Goal: Task Accomplishment & Management: Manage account settings

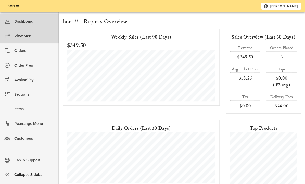
click at [28, 36] on div "View Menu" at bounding box center [34, 36] width 40 height 8
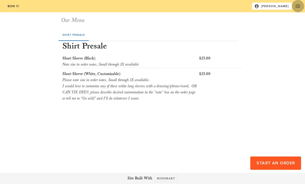
click at [294, 6] on span "button" at bounding box center [297, 6] width 12 height 6
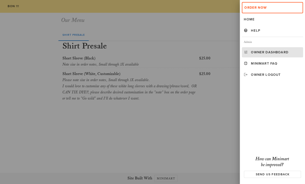
click at [261, 52] on div "Owner Dashboard" at bounding box center [276, 52] width 50 height 4
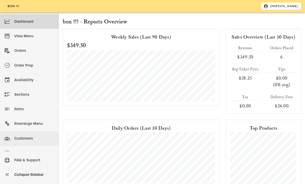
scroll to position [11, 0]
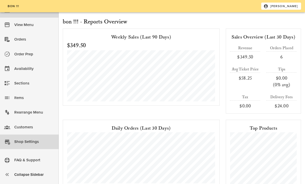
click at [31, 142] on div "Shop Settings" at bounding box center [34, 141] width 40 height 8
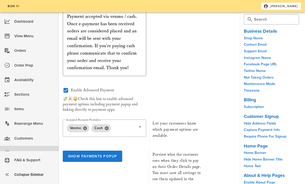
scroll to position [1260, 0]
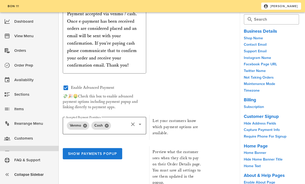
click at [142, 121] on icon at bounding box center [140, 124] width 6 height 6
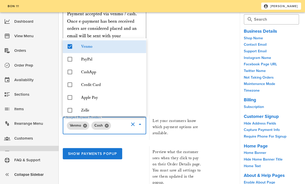
click at [141, 122] on icon at bounding box center [140, 124] width 6 height 6
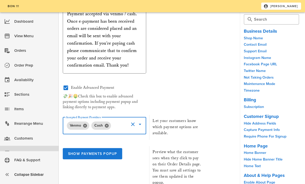
click at [141, 122] on icon at bounding box center [140, 124] width 6 height 6
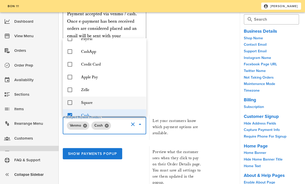
scroll to position [23, 0]
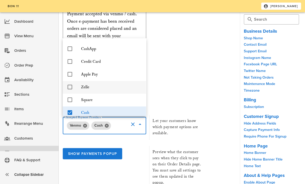
click at [95, 87] on div "Zelle" at bounding box center [111, 87] width 61 height 5
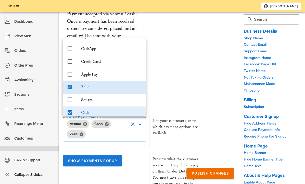
scroll to position [0, 0]
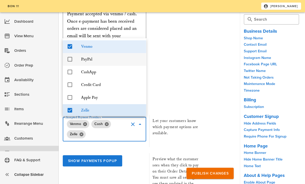
click at [92, 57] on div "PayPal" at bounding box center [111, 59] width 61 height 5
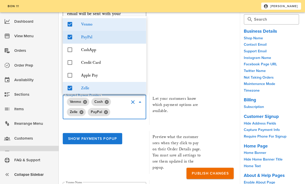
scroll to position [1297, 0]
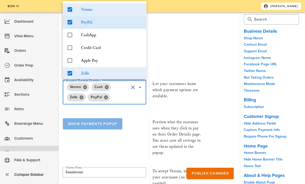
click at [95, 122] on span "Show Payments Popup" at bounding box center [92, 124] width 49 height 4
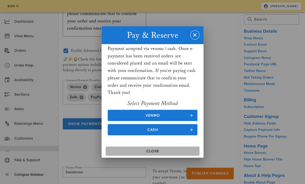
click at [178, 149] on button "Close" at bounding box center [152, 150] width 94 height 9
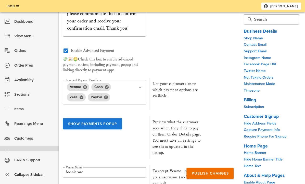
click at [191, 78] on div "Let your customers know which payment options are available." at bounding box center [178, 94] width 58 height 32
click at [203, 172] on span "Publish Changes" at bounding box center [209, 173] width 37 height 4
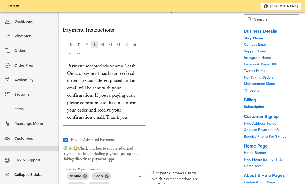
scroll to position [1205, 0]
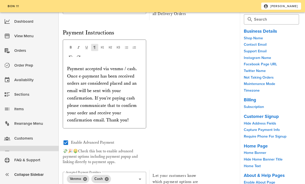
click at [134, 68] on p "Payment accepted via venmo / cash. Once e-payment has been received orders are …" at bounding box center [104, 94] width 75 height 59
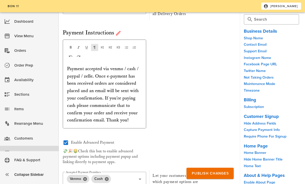
click at [95, 76] on p "Payment accepted via venmo / cash / paypal / zelle. Once e-payment has been rec…" at bounding box center [104, 94] width 75 height 59
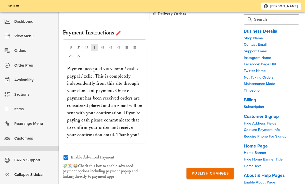
click at [95, 75] on p "Payment accepted via venmo / cash / paypal / zelle. This is completely independ…" at bounding box center [104, 101] width 75 height 73
drag, startPoint x: 103, startPoint y: 75, endPoint x: 95, endPoint y: 75, distance: 7.6
click at [95, 75] on p "Payment accepted via venmo / cash / paypal / zelle. This is completely independ…" at bounding box center [104, 101] width 75 height 73
click at [116, 76] on p "Payment accepted via venmo / cash / paypal / zelle. Payment is completely indep…" at bounding box center [104, 101] width 75 height 73
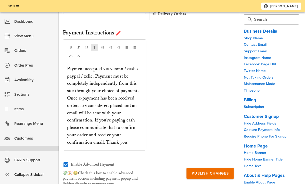
click at [104, 84] on p "Payment accepted via venmo / cash / paypal / zelle. Payment must be completely …" at bounding box center [104, 105] width 75 height 81
drag, startPoint x: 118, startPoint y: 83, endPoint x: 89, endPoint y: 84, distance: 29.6
click at [89, 84] on p "Payment accepted via venmo / cash / paypal / zelle. Payment must be completely …" at bounding box center [104, 105] width 75 height 81
click at [96, 74] on p "Payment accepted via venmo / cash / paypal / zelle. Payment must be completely …" at bounding box center [104, 105] width 75 height 81
click at [105, 87] on p "Payment accepted via venmo / cash / paypal / zelle. FYI Payment must be complet…" at bounding box center [104, 105] width 75 height 81
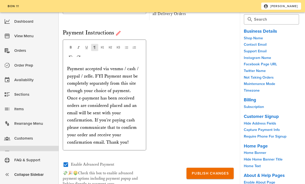
click at [128, 90] on p "Payment accepted via venmo / cash / paypal / zelle. FYI Payment must be complet…" at bounding box center [104, 105] width 75 height 81
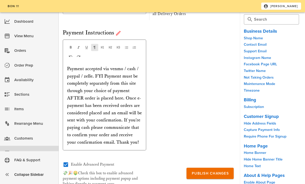
click at [129, 104] on p "Payment accepted via venmo / cash / paypal / zelle. FYI Payment must be complet…" at bounding box center [104, 105] width 75 height 81
drag, startPoint x: 140, startPoint y: 98, endPoint x: 137, endPoint y: 98, distance: 3.3
click at [137, 98] on p "Payment accepted via venmo / cash / paypal / zelle. FYI Payment must be complet…" at bounding box center [104, 105] width 75 height 81
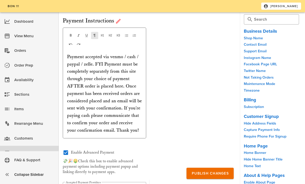
scroll to position [1219, 0]
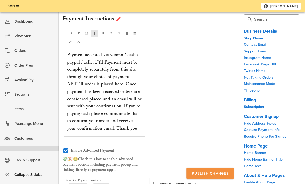
click at [204, 174] on span "Publish Changes" at bounding box center [209, 173] width 37 height 4
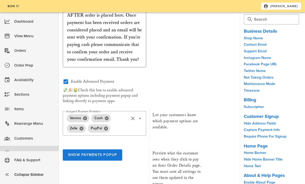
scroll to position [1295, 0]
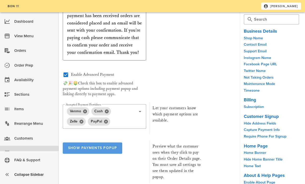
click at [91, 142] on button "Show Payments Popup" at bounding box center [92, 147] width 59 height 11
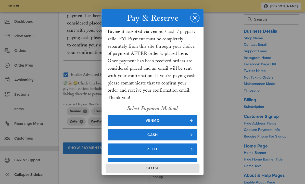
scroll to position [17, 0]
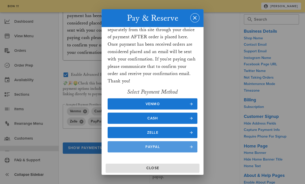
click at [169, 148] on span "PayPal" at bounding box center [153, 146] width 80 height 4
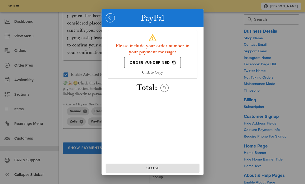
scroll to position [0, 0]
click at [154, 63] on span "Order #undefined" at bounding box center [152, 62] width 46 height 5
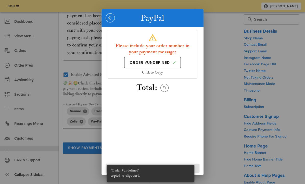
click at [158, 104] on div "Please include your order number in your payment message: Order #undefined Clic…" at bounding box center [152, 100] width 96 height 152
click at [166, 86] on icon "Copy Total" at bounding box center [164, 87] width 5 height 5
click at [161, 115] on div "Please include your order number in your payment message: Order #undefined Clic…" at bounding box center [152, 100] width 96 height 152
click at [109, 16] on icon "button" at bounding box center [110, 18] width 6 height 6
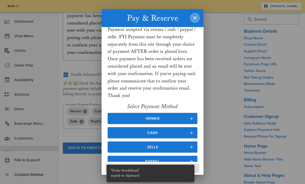
click at [196, 21] on icon "button" at bounding box center [195, 18] width 6 height 6
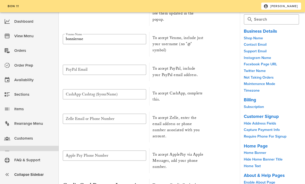
scroll to position [1454, 0]
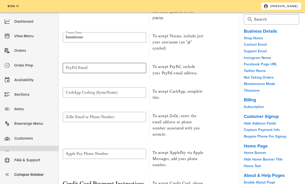
click at [107, 64] on input "PayPal Email" at bounding box center [104, 68] width 77 height 8
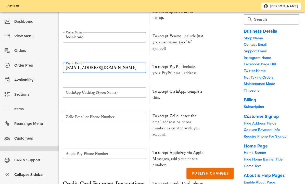
type input "[EMAIL_ADDRESS][DOMAIN_NAME]"
click at [109, 113] on input "Zelle Email or Phone Number" at bounding box center [104, 117] width 77 height 8
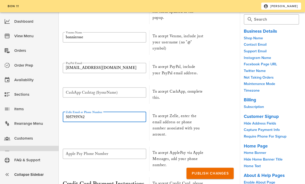
type input "5057959742"
click at [150, 133] on div "To accept Zelle, enter the email address or phone number associated with you ac…" at bounding box center [178, 125] width 58 height 31
click at [127, 149] on input "Apple Pay Phone Number" at bounding box center [104, 153] width 77 height 8
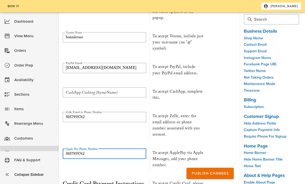
type input "5057959742"
click at [180, 130] on div "To accept Zelle, enter the email address or phone number associated with you ac…" at bounding box center [178, 125] width 58 height 31
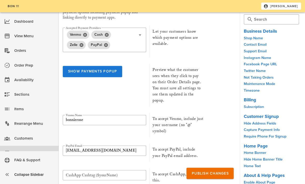
scroll to position [1333, 0]
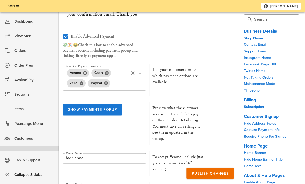
click at [143, 72] on div "​ Accepted Payment Providers Venmo Cash Zelle PayPal" at bounding box center [104, 78] width 83 height 24
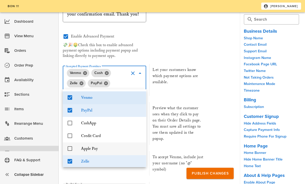
click at [104, 147] on div "Apple Pay" at bounding box center [111, 148] width 61 height 5
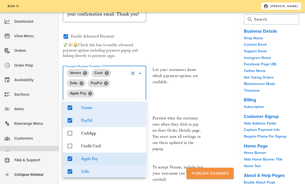
click at [198, 172] on span "Publish Changes" at bounding box center [209, 173] width 37 height 4
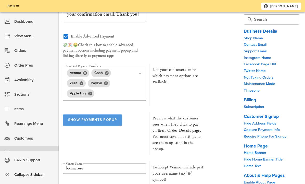
click at [95, 119] on span "Show Payments Popup" at bounding box center [92, 119] width 49 height 4
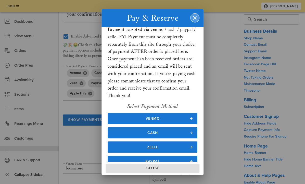
click at [194, 15] on icon "button" at bounding box center [195, 18] width 6 height 6
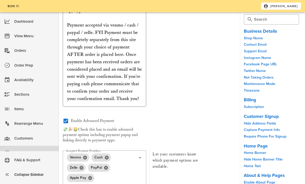
scroll to position [1233, 0]
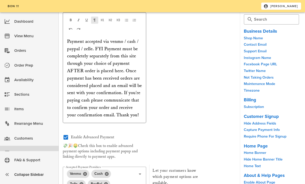
click at [92, 48] on p "Payment accepted via venmo / cash / paypal / zelle. FYI Payment must be complet…" at bounding box center [104, 78] width 75 height 81
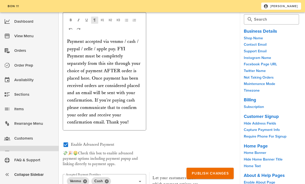
click at [137, 41] on p "Payment accepted via venmo / cash / paypal / zelle / apple pay. FYI Payment mus…" at bounding box center [104, 82] width 75 height 88
drag, startPoint x: 137, startPoint y: 41, endPoint x: 127, endPoint y: 42, distance: 10.0
click at [127, 42] on p "Payment accepted via venmo / cash / paypal / zelle / apple pay. FYI Payment mus…" at bounding box center [104, 82] width 75 height 88
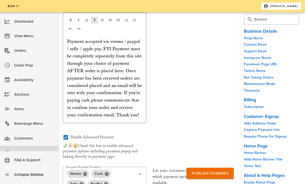
click at [111, 39] on p "Payment accepted via venmo / paypal / zelle / apple pay. FYI Payment must be co…" at bounding box center [104, 78] width 75 height 81
click at [110, 40] on p "Payment accepted via venmo / paypal / zelle / apple pay. FYI Payment must be co…" at bounding box center [104, 78] width 75 height 81
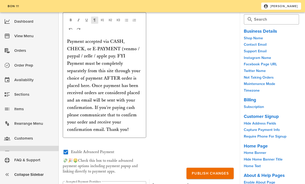
click at [116, 55] on p "Payment accepted via CASH, CHECK, or E-PAYMENT (venmo / paypal / zelle / apple …" at bounding box center [104, 85] width 75 height 95
click at [126, 62] on p "Payment accepted via CASH, CHECK, or E-PAYMENT (venmo / paypal / zelle / apple …" at bounding box center [104, 85] width 75 height 95
click at [119, 55] on p "Payment accepted via CASH, CHECK, or E-PAYMENT (venmo / paypal / zelle / apple …" at bounding box center [104, 85] width 75 height 95
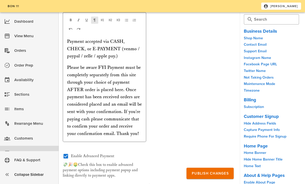
click at [112, 66] on p "Please be aware FYI Payment must be completely separately from this site throug…" at bounding box center [104, 100] width 75 height 73
click at [111, 66] on p "Please be aware FYI Payment must be completely separately from this site throug…" at bounding box center [104, 100] width 75 height 73
click at [66, 67] on div "Add Link Payment accepted via CASH, CHECK, or E-PAYMENT (venmo / paypal / zelle…" at bounding box center [104, 76] width 83 height 129
click at [69, 66] on p "Please be aware payment must be completely separately from this site through yo…" at bounding box center [104, 100] width 75 height 73
click at [68, 66] on p "Please be aware payment must be completely separately from this site through yo…" at bounding box center [104, 100] width 75 height 73
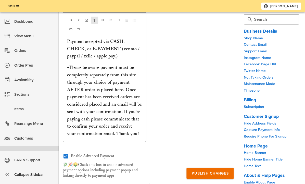
click at [125, 89] on p "+Please be aware payment must be completely separately from this site through y…" at bounding box center [104, 100] width 75 height 73
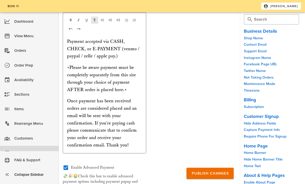
click at [130, 113] on p "Once payment has been received orders are considered placed and an email will b…" at bounding box center [104, 122] width 75 height 51
drag, startPoint x: 113, startPoint y: 99, endPoint x: 96, endPoint y: 100, distance: 16.6
click at [96, 100] on p "Once payment has been received orders are considered placed and an email will b…" at bounding box center [104, 122] width 75 height 51
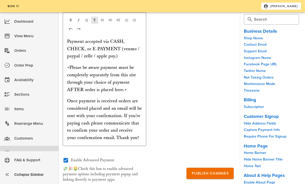
click at [112, 109] on p "Once payment is received orders are considered placed and an email will be sent…" at bounding box center [104, 119] width 75 height 44
click at [116, 102] on p "Once payment is received orders are considered placed and an email will be sent…" at bounding box center [104, 119] width 75 height 44
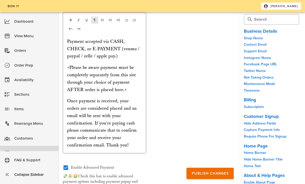
click at [75, 108] on p "Once payment is received, your orders are considered placed and an email will b…" at bounding box center [104, 122] width 75 height 51
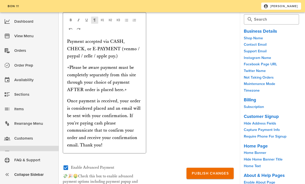
click at [116, 122] on p "Once payment is received, your order is considered placed and an email will be …" at bounding box center [104, 122] width 75 height 51
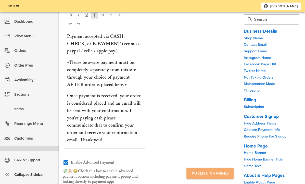
click at [191, 172] on span "Publish Changes" at bounding box center [209, 173] width 37 height 4
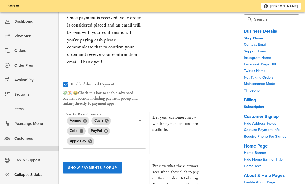
scroll to position [1322, 0]
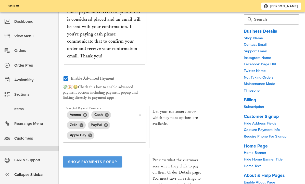
click at [107, 163] on button "Show Payments Popup" at bounding box center [92, 161] width 59 height 11
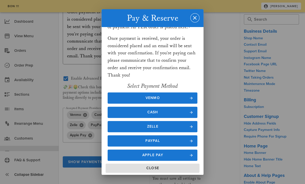
scroll to position [49, 0]
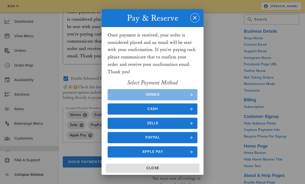
click at [161, 93] on span "Venmo" at bounding box center [153, 94] width 80 height 4
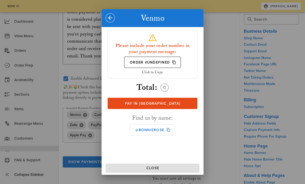
scroll to position [0, 0]
click at [110, 20] on icon "button" at bounding box center [110, 18] width 6 height 6
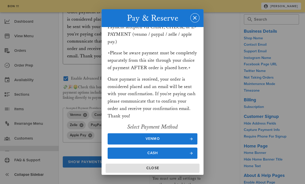
scroll to position [54, 0]
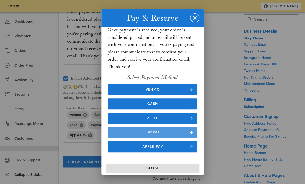
click at [161, 133] on span "PayPal" at bounding box center [153, 132] width 80 height 4
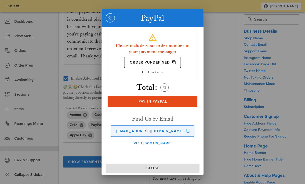
scroll to position [0, 0]
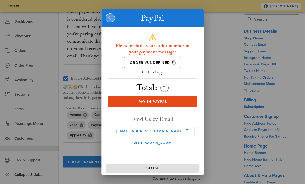
click at [111, 20] on icon "button" at bounding box center [110, 18] width 6 height 6
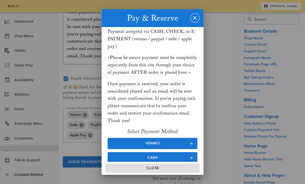
click at [226, 123] on div at bounding box center [152, 92] width 305 height 184
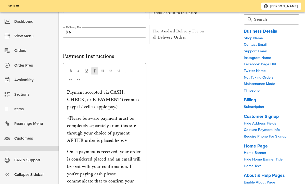
scroll to position [1200, 0]
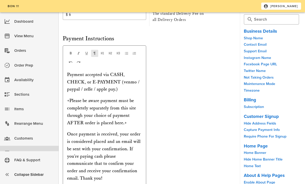
click at [122, 92] on p "Payment accepted via CASH, CHECK, or E-PAYMENT (venmo / paypal / zelle / apple …" at bounding box center [104, 82] width 75 height 22
click at [69, 99] on p "+Please be aware payment must be completely separately from this site through y…" at bounding box center [104, 111] width 75 height 29
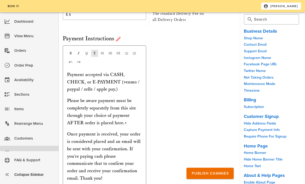
click at [129, 120] on p "Please be aware payment must be completely separately from this site through yo…" at bounding box center [104, 111] width 75 height 29
drag, startPoint x: 97, startPoint y: 99, endPoint x: 81, endPoint y: 99, distance: 16.3
click at [81, 99] on p "Please be aware payment must be completely separately from this site through yo…" at bounding box center [104, 111] width 75 height 29
click at [127, 118] on p "Please notice payment must be completely separately from this site through your…" at bounding box center [104, 111] width 75 height 29
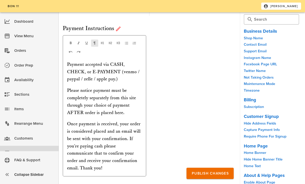
scroll to position [1212, 0]
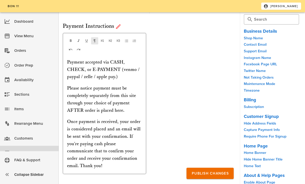
click at [129, 112] on p "Please notice payment must be completely separately from this site through your…" at bounding box center [104, 99] width 75 height 29
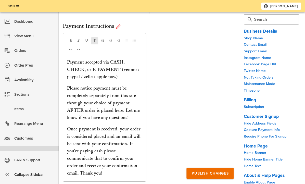
scroll to position [1218, 0]
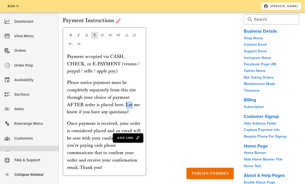
drag, startPoint x: 131, startPoint y: 104, endPoint x: 126, endPoint y: 104, distance: 4.8
click at [126, 104] on p "Please notice payment must be completely separately from this site through your…" at bounding box center [104, 97] width 75 height 37
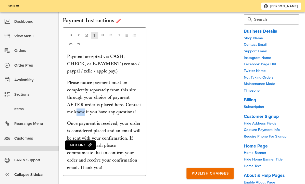
drag, startPoint x: 84, startPoint y: 111, endPoint x: 75, endPoint y: 111, distance: 8.4
click at [75, 111] on p "Please notice payment must be completely separately from this site through your…" at bounding box center [104, 97] width 75 height 37
click at [131, 112] on p "Please notice payment must be completely separately from this site through your…" at bounding box center [104, 97] width 75 height 37
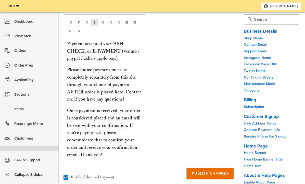
scroll to position [1238, 0]
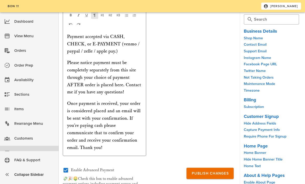
click at [122, 149] on p "Once payment is received, your order is considered placed and an email will be …" at bounding box center [104, 125] width 75 height 51
click at [220, 176] on button "Publish Changes" at bounding box center [209, 172] width 47 height 11
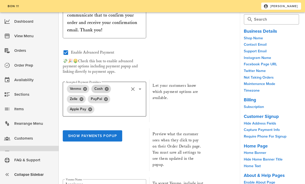
scroll to position [1392, 0]
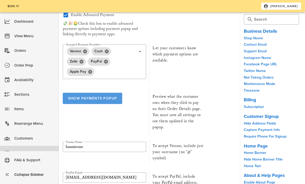
click at [108, 99] on span "Show Payments Popup" at bounding box center [92, 98] width 49 height 4
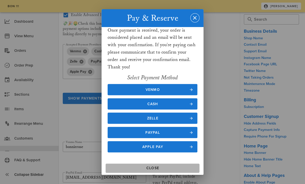
click at [161, 170] on span "Close" at bounding box center [153, 168] width 90 height 4
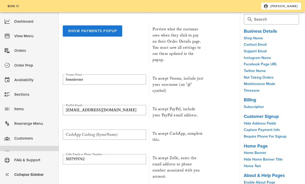
scroll to position [1477, 0]
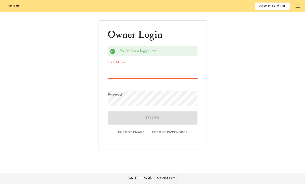
click at [148, 75] on input "Email Address" at bounding box center [153, 70] width 90 height 15
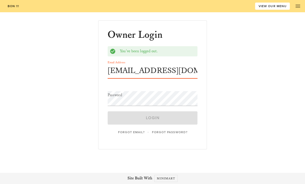
type input "[EMAIL_ADDRESS][DOMAIN_NAME]"
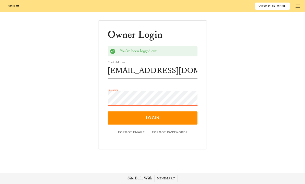
click at [108, 111] on button "Login" at bounding box center [153, 117] width 90 height 13
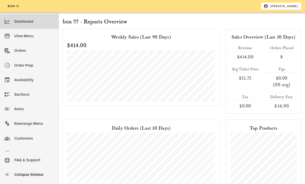
scroll to position [22, 0]
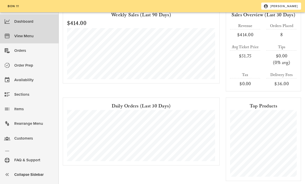
click at [30, 39] on div "View Menu" at bounding box center [34, 36] width 40 height 8
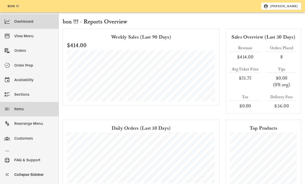
click at [21, 110] on div "Items" at bounding box center [34, 109] width 40 height 8
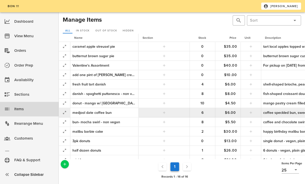
scroll to position [34, 0]
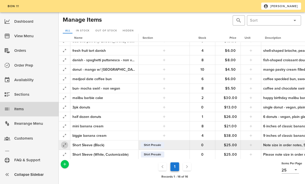
click at [66, 147] on icon "button" at bounding box center [64, 145] width 6 height 6
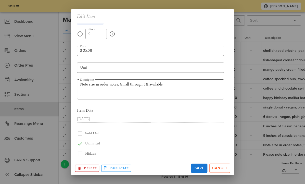
scroll to position [43, 0]
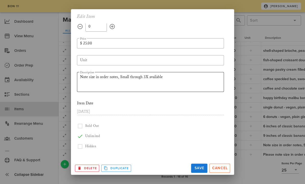
click at [165, 78] on textarea "Note size in order notes, Small through 3X available" at bounding box center [152, 82] width 144 height 18
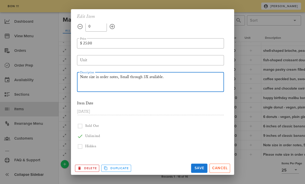
scroll to position [35, 0]
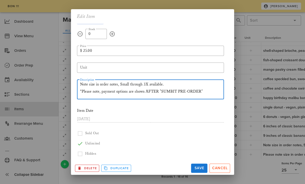
drag, startPoint x: 158, startPoint y: 91, endPoint x: 146, endPoint y: 91, distance: 12.5
click at [146, 91] on textarea "Note size in order notes, Small through 3X available. *Please note, payment opt…" at bounding box center [152, 90] width 144 height 18
click at [206, 92] on textarea "Note size in order notes, Small through 3X available. *Please note, payment opt…" at bounding box center [152, 90] width 144 height 18
drag, startPoint x: 153, startPoint y: 91, endPoint x: 145, endPoint y: 92, distance: 7.6
click at [145, 92] on textarea "Note size in order notes, Small through 3X available. *Please note, payment opt…" at bounding box center [152, 90] width 144 height 18
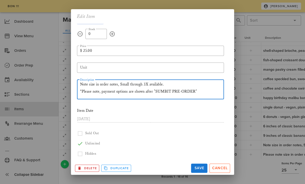
click at [177, 93] on textarea "Note size in order notes, Small through 3X available. *Please note, payment opt…" at bounding box center [152, 90] width 144 height 18
drag, startPoint x: 194, startPoint y: 91, endPoint x: 155, endPoint y: 92, distance: 38.7
click at [155, 92] on textarea "Note size in order notes, Small through 3X available. *Please note, payment opt…" at bounding box center [152, 90] width 144 height 18
click at [159, 91] on textarea "Note size in order notes, Small through 3X available. *Please note, payment opt…" at bounding box center [152, 90] width 144 height 18
click at [164, 84] on textarea "Note size in order notes, Small through 3X available. *Please note, payment opt…" at bounding box center [152, 90] width 144 height 18
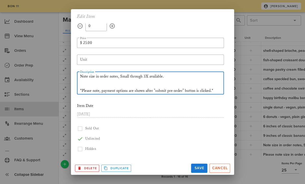
scroll to position [48, 0]
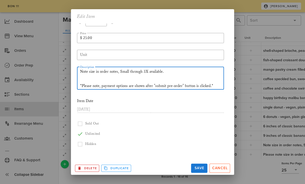
click at [128, 86] on textarea "Note size in order notes, Small through 3X available. *Please note, payment opt…" at bounding box center [152, 78] width 144 height 21
drag, startPoint x: 129, startPoint y: 85, endPoint x: 116, endPoint y: 86, distance: 12.5
click at [116, 86] on textarea "Note size in order notes, Small through 3X available. *Please note, payment opt…" at bounding box center [152, 78] width 144 height 21
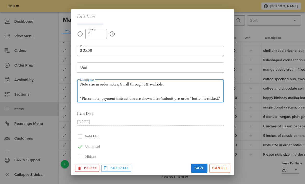
click at [221, 98] on textarea "Note size in order notes, Small through 3X available. *Please note, payment ins…" at bounding box center [152, 91] width 144 height 21
drag, startPoint x: 221, startPoint y: 98, endPoint x: 79, endPoint y: 97, distance: 141.7
click at [80, 97] on textarea "Note size in order notes, Small through 3X available. *Please note, payment ins…" at bounding box center [152, 91] width 144 height 21
type textarea "Note size in order notes, Small through 3X available. *Please note, payment ins…"
click at [197, 170] on span "Save" at bounding box center [199, 168] width 12 height 4
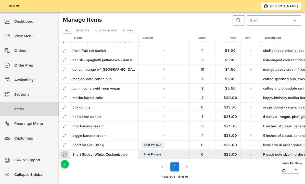
click at [65, 154] on icon "button" at bounding box center [64, 154] width 6 height 6
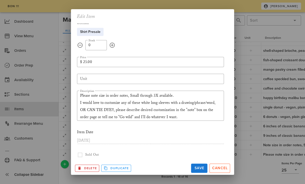
scroll to position [55, 0]
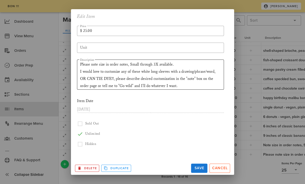
click at [183, 85] on textarea "Please note size in order notes, Small through 3X available. I would love to cu…" at bounding box center [152, 75] width 144 height 29
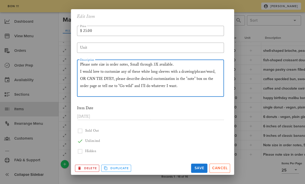
scroll to position [35, 0]
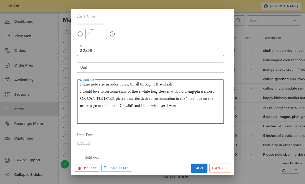
paste textarea "*Please note, payment instructions are shown after "submit pre-order" button is…"
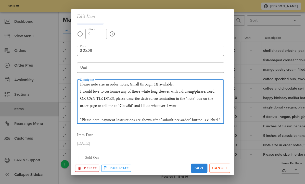
type textarea "Please note size in order notes, Small through 3X available. I would love to cu…"
click at [199, 168] on span "Save" at bounding box center [199, 168] width 12 height 4
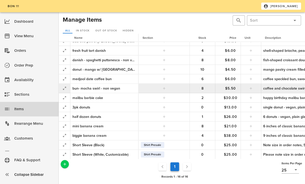
scroll to position [0, 0]
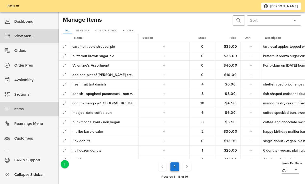
click at [22, 35] on div "View Menu" at bounding box center [34, 36] width 40 height 8
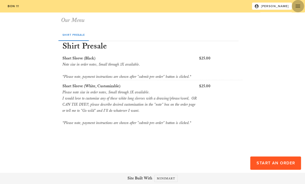
click at [296, 7] on icon "button" at bounding box center [298, 6] width 6 height 6
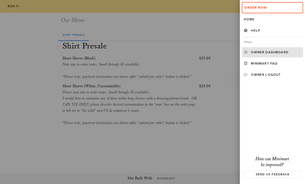
click at [257, 56] on link "Owner Dashboard" at bounding box center [272, 52] width 61 height 10
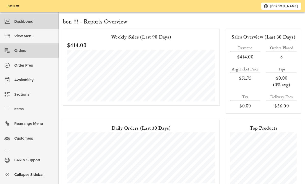
click at [22, 52] on div "Orders" at bounding box center [34, 50] width 40 height 8
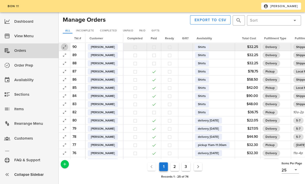
click at [67, 48] on icon "button" at bounding box center [64, 47] width 6 height 6
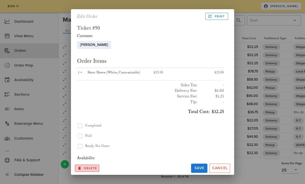
click at [84, 169] on span "Delete" at bounding box center [87, 168] width 20 height 5
click at [85, 169] on span "Ok?" at bounding box center [81, 168] width 8 height 4
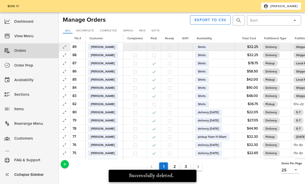
click at [156, 48] on button "button" at bounding box center [154, 47] width 5 height 5
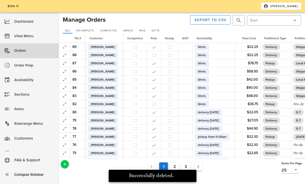
click at [176, 23] on div at bounding box center [144, 20] width 75 height 12
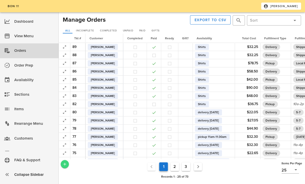
click at [63, 165] on icon "Add a New Record" at bounding box center [64, 164] width 5 height 5
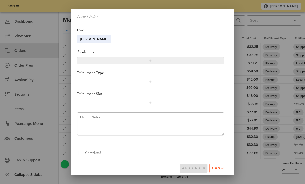
click at [112, 61] on span "button" at bounding box center [150, 61] width 140 height 4
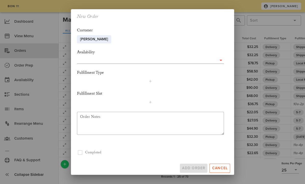
click at [134, 57] on div "Availability" at bounding box center [150, 56] width 147 height 14
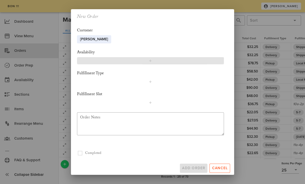
click at [134, 59] on span "button" at bounding box center [150, 61] width 140 height 4
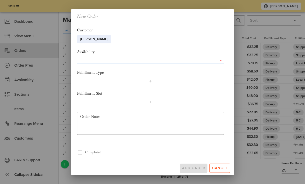
click at [142, 60] on input "text" at bounding box center [147, 60] width 140 height 7
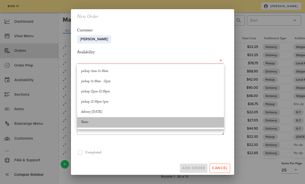
click at [130, 124] on div "Shirts" at bounding box center [150, 122] width 139 height 4
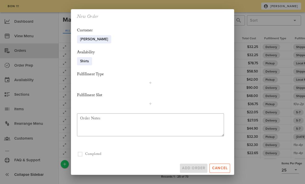
click at [129, 76] on div "Fulfillment Type" at bounding box center [150, 74] width 147 height 6
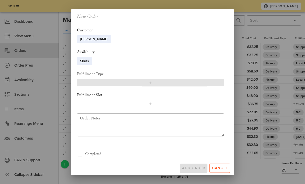
click at [129, 82] on span "button" at bounding box center [150, 83] width 140 height 4
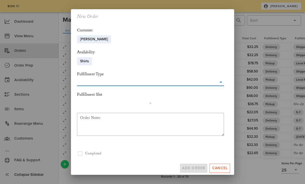
click at [126, 86] on div "Fulfillment Type" at bounding box center [150, 79] width 147 height 20
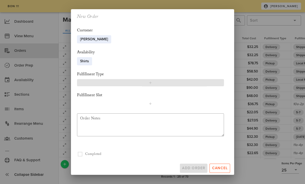
click at [132, 84] on span "button" at bounding box center [150, 83] width 140 height 4
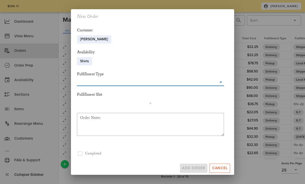
click at [152, 84] on input "text" at bounding box center [147, 82] width 140 height 7
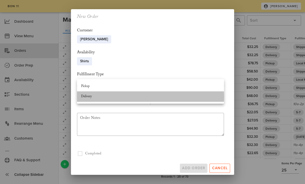
click at [178, 93] on div "Delivery" at bounding box center [150, 96] width 139 height 8
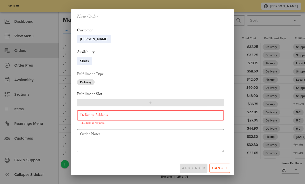
click at [148, 102] on span "button" at bounding box center [150, 102] width 140 height 4
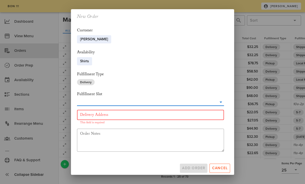
click at [145, 102] on input "text" at bounding box center [147, 102] width 140 height 7
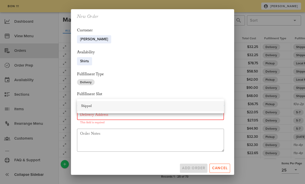
click at [151, 108] on div "Shipped" at bounding box center [150, 106] width 139 height 4
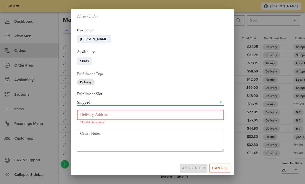
click at [144, 115] on input "Delivery Address" at bounding box center [150, 115] width 141 height 8
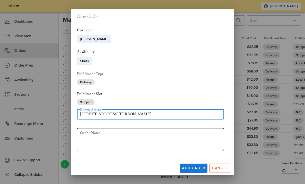
type input "[STREET_ADDRESS][PERSON_NAME]"
click at [135, 140] on textarea "Order Notes" at bounding box center [152, 139] width 144 height 21
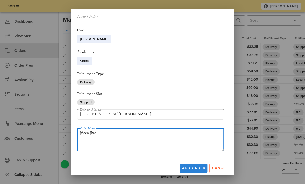
type textarea "jfioen jkre"
click at [192, 170] on button "Add Order" at bounding box center [194, 167] width 28 height 9
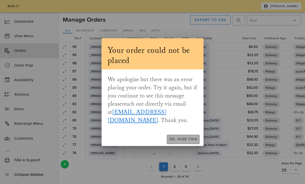
click at [179, 137] on span "Ok, Hide This" at bounding box center [183, 139] width 28 height 4
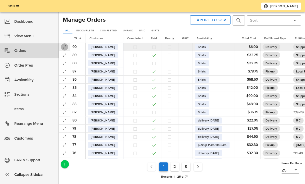
click at [65, 47] on icon "button" at bounding box center [64, 47] width 6 height 6
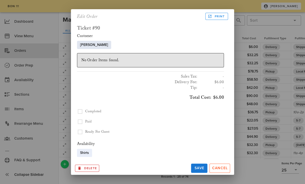
click at [98, 44] on span "[PERSON_NAME]" at bounding box center [94, 45] width 28 height 8
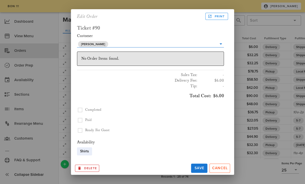
click at [111, 59] on div "No Order Items found." at bounding box center [150, 59] width 138 height 6
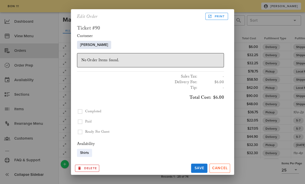
click at [103, 45] on span "[PERSON_NAME]" at bounding box center [94, 45] width 34 height 8
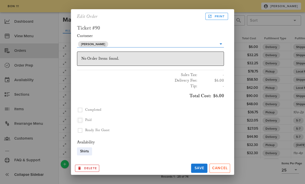
click at [81, 119] on button "button" at bounding box center [80, 120] width 6 height 6
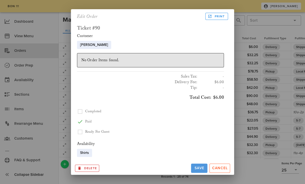
click at [199, 168] on span "Save" at bounding box center [199, 168] width 12 height 4
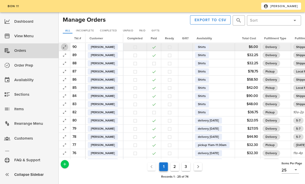
click at [67, 47] on icon "button" at bounding box center [64, 47] width 6 height 6
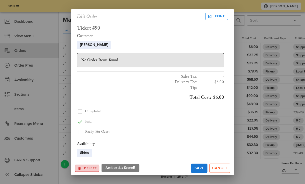
click at [92, 167] on span "Delete" at bounding box center [87, 168] width 20 height 5
click at [80, 168] on span "Ok?" at bounding box center [81, 168] width 6 height 4
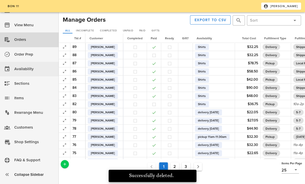
scroll to position [11, 0]
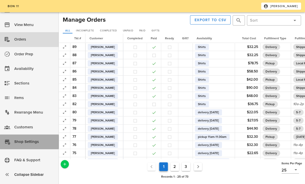
click at [27, 142] on div "Shop Settings" at bounding box center [34, 141] width 40 height 8
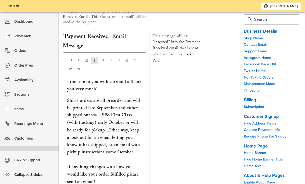
scroll to position [2614, 0]
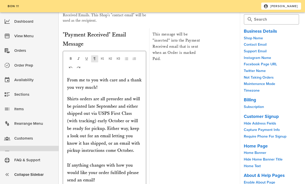
click at [116, 95] on p "Shirts orders are all preorder and will be printed late September and either sh…" at bounding box center [104, 146] width 75 height 103
click at [125, 95] on p "Shirts orders are all preorder and will be printed late September and either sh…" at bounding box center [104, 146] width 75 height 103
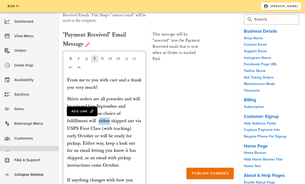
drag, startPoint x: 88, startPoint y: 78, endPoint x: 76, endPoint y: 79, distance: 11.7
click at [76, 95] on p "Shirts orders are all preorder and will be printed late September and depending…" at bounding box center [104, 153] width 75 height 117
click at [107, 95] on p "Shirts orders are all preorder and will be printed late September and depending…" at bounding box center [104, 153] width 75 height 117
click at [111, 95] on p "Shirts orders are all preorder and will be printed late September and depending…" at bounding box center [104, 153] width 75 height 117
click at [77, 95] on p "Shirts orders are all preorder and will be printed late September and depending…" at bounding box center [104, 153] width 75 height 117
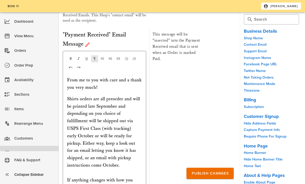
click at [81, 95] on p "Shirts orders are all preorder and will be printed late September and depending…" at bounding box center [104, 153] width 75 height 117
click at [114, 95] on p "Shirts orders are all preorder and will be printed late September and depending…" at bounding box center [104, 153] width 75 height 117
click at [115, 95] on p "Shirts orders are all preorder and will be printed late September and depending…" at bounding box center [104, 153] width 75 height 117
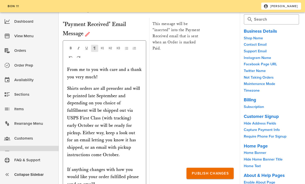
scroll to position [2625, 0]
click at [130, 104] on p "Shirts orders are all preorder and will be printed late September and depending…" at bounding box center [104, 143] width 75 height 117
click at [108, 85] on p "Shirts orders are all preorder and will be printed late September and depending…" at bounding box center [104, 143] width 75 height 117
click at [113, 85] on p "Shirts orders are all preorder and will be printed late September and depending…" at bounding box center [104, 143] width 75 height 117
click at [115, 92] on p "Shirts orders are all preorder and will be printed late September and depending…" at bounding box center [104, 143] width 75 height 117
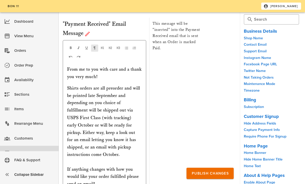
click at [116, 87] on p "Shirts orders are all preorder and will be printed late September and depending…" at bounding box center [104, 143] width 75 height 117
click at [124, 99] on p "Shirts orders are all preorder and will be printed late September and depending…" at bounding box center [104, 143] width 75 height 117
click at [127, 101] on p "Shirts orders are all preorder and will be printed late September and depending…" at bounding box center [104, 143] width 75 height 117
click at [122, 104] on p "Shirts orders are all preorder and will be printed late September and depending…" at bounding box center [104, 143] width 75 height 117
click at [119, 109] on p "Shirts orders are all preorder and will be printed late September and depending…" at bounding box center [104, 143] width 75 height 117
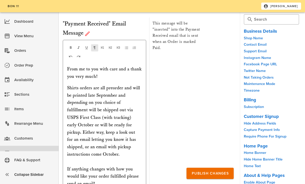
scroll to position [2622, 0]
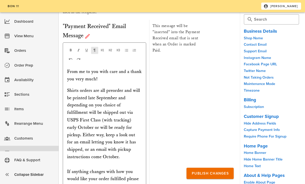
click at [129, 87] on p "Shirts orders are all preorder and will be printed late September and depending…" at bounding box center [104, 145] width 75 height 117
click at [112, 87] on p "Shirts orders are all preorder and will be printed late September and depending…" at bounding box center [104, 145] width 75 height 117
click at [130, 87] on p "Shirts orders are all preorder and will be printed late September and depending…" at bounding box center [104, 145] width 75 height 117
click at [81, 87] on p "Shirts orders are all preorder and will be printed late September and depending…" at bounding box center [104, 145] width 75 height 117
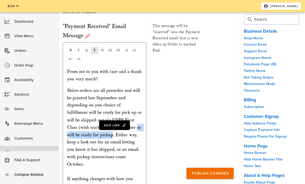
drag, startPoint x: 104, startPoint y: 92, endPoint x: 124, endPoint y: 83, distance: 22.0
click at [124, 87] on p "Shirts orders are all preorder and will be printed late September and depending…" at bounding box center [104, 149] width 75 height 125
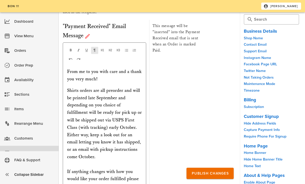
click at [138, 91] on p "Shirts orders are all preorder and will be printed late September and depending…" at bounding box center [104, 145] width 75 height 117
click at [132, 103] on p "Shirts orders are all preorder and will be printed late September and depending…" at bounding box center [104, 145] width 75 height 117
click at [125, 108] on p "Shirts orders are all preorder and will be printed late September and depending…" at bounding box center [104, 145] width 75 height 117
drag, startPoint x: 98, startPoint y: 91, endPoint x: 89, endPoint y: 91, distance: 9.4
click at [89, 91] on p "Shirts orders are all preorder and will be printed late September and depending…" at bounding box center [104, 145] width 75 height 117
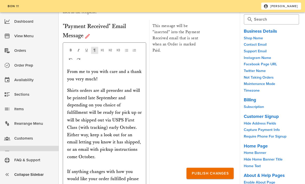
click at [95, 98] on p "Shirts orders are all preorder and will be printed late September and depending…" at bounding box center [104, 145] width 75 height 117
drag, startPoint x: 99, startPoint y: 90, endPoint x: 77, endPoint y: 91, distance: 21.5
click at [77, 91] on p "Shirts orders are all preorder and will be printed late September and depending…" at bounding box center [104, 145] width 75 height 117
click at [106, 102] on p "Shirts orders are all preorder and will be printed late September and depending…" at bounding box center [104, 145] width 75 height 117
click at [98, 92] on p "Shirts orders are all preorder and will be printed late September and depending…" at bounding box center [104, 145] width 75 height 117
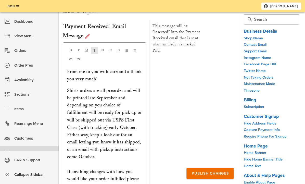
click at [88, 92] on p "Shirts orders are all preorder and will be printed late September and depending…" at bounding box center [104, 145] width 75 height 117
drag, startPoint x: 99, startPoint y: 91, endPoint x: 88, endPoint y: 91, distance: 10.2
click at [88, 91] on p "Shirts orders are all preorder and will be printed late September and depending…" at bounding box center [104, 145] width 75 height 117
click at [105, 112] on p "Shirts orders are all preorder and will be printed late September and depending…" at bounding box center [104, 145] width 75 height 117
click at [119, 91] on p "Shirts orders are all preorder and will be printed late September and depending…" at bounding box center [104, 145] width 75 height 117
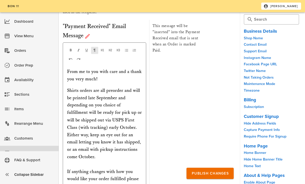
click at [113, 101] on p "Shirts orders are all preorder and will be printed late September and depending…" at bounding box center [104, 145] width 75 height 117
click at [115, 109] on p "Shirts orders are all preorder and will be printed late September and depending…" at bounding box center [104, 145] width 75 height 117
click at [69, 98] on p "Shirts orders are all preorder and will be printed late September and depending…" at bounding box center [104, 145] width 75 height 117
click at [119, 90] on p "Shirts orders are all preorder and will be printed late September and depending…" at bounding box center [104, 145] width 75 height 117
click at [141, 92] on p "Shirts orders are all preorder and will be printed late September and depending…" at bounding box center [104, 145] width 75 height 117
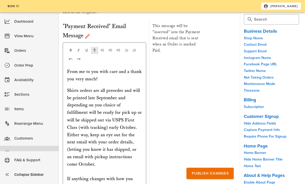
click at [107, 106] on p "Shirts orders are all preorder and will be printed late September and depending…" at bounding box center [104, 149] width 75 height 125
click at [129, 107] on p "Shirts orders are all preorder and will be printed late September and depending…" at bounding box center [104, 149] width 75 height 125
drag, startPoint x: 140, startPoint y: 106, endPoint x: 108, endPoint y: 107, distance: 32.4
click at [108, 106] on p "Shirts orders are all preorder and will be printed late September and depending…" at bounding box center [104, 149] width 75 height 125
click at [104, 114] on p "Shirts orders are all preorder and will be printed late September and depending…" at bounding box center [104, 149] width 75 height 125
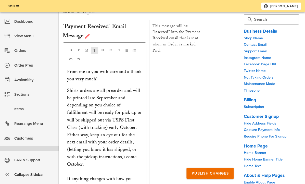
click at [123, 119] on p "Shirts orders are all preorder and will be printed late September and depending…" at bounding box center [104, 149] width 75 height 125
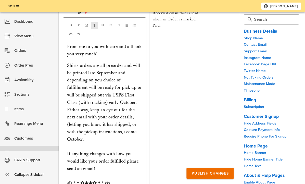
scroll to position [2663, 0]
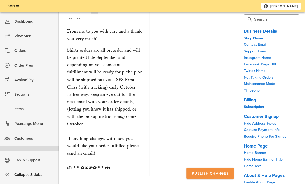
click at [195, 169] on button "Publish Changes" at bounding box center [209, 172] width 47 height 11
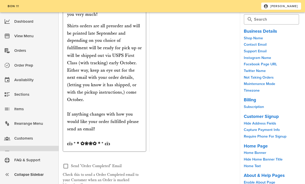
scroll to position [2743, 0]
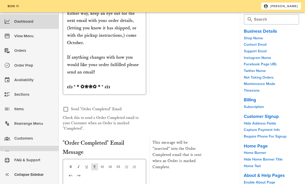
click at [22, 24] on div "Dashboard" at bounding box center [34, 21] width 40 height 8
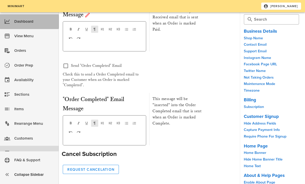
scroll to position [2128, 0]
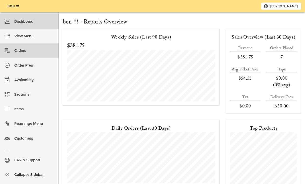
click at [30, 54] on div "Orders" at bounding box center [34, 50] width 40 height 8
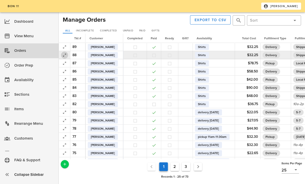
click at [64, 56] on icon "button" at bounding box center [64, 55] width 6 height 6
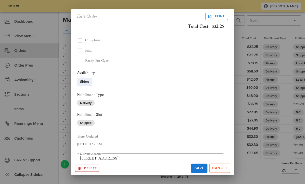
scroll to position [140, 0]
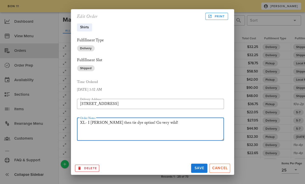
drag, startPoint x: 159, startPoint y: 122, endPoint x: 80, endPoint y: 122, distance: 79.5
click at [80, 122] on textarea "XL- I [PERSON_NAME] then tie dye option! Go very wild!" at bounding box center [152, 129] width 144 height 21
click at [154, 107] on input "[STREET_ADDRESS]" at bounding box center [150, 104] width 141 height 8
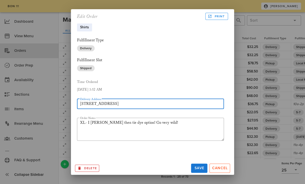
click at [180, 81] on div "Time Ordered" at bounding box center [150, 82] width 147 height 6
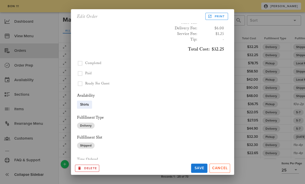
scroll to position [71, 0]
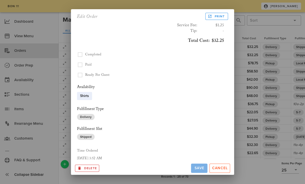
click at [195, 168] on span "Save" at bounding box center [199, 168] width 12 height 4
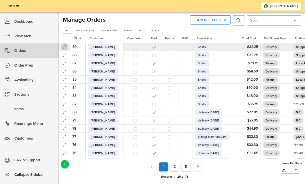
click at [66, 47] on icon "button" at bounding box center [64, 47] width 6 height 6
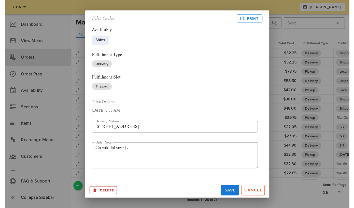
scroll to position [140, 0]
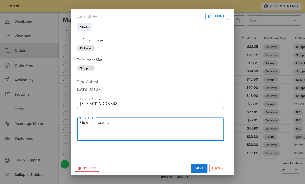
drag, startPoint x: 114, startPoint y: 125, endPoint x: 78, endPoint y: 125, distance: 36.2
click at [80, 125] on textarea "Go wild lol size: L" at bounding box center [152, 129] width 144 height 21
click at [205, 167] on button "Save" at bounding box center [199, 167] width 16 height 9
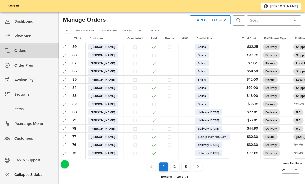
click at [164, 24] on div at bounding box center [144, 20] width 75 height 12
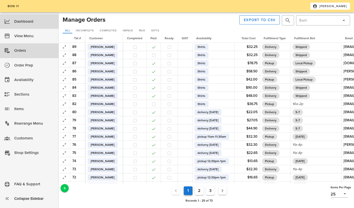
click at [42, 19] on div "Dashboard" at bounding box center [34, 21] width 40 height 8
